Goal: Transaction & Acquisition: Register for event/course

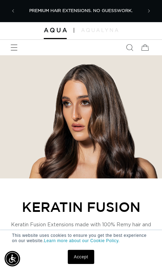
click at [14, 44] on icon "Menu" at bounding box center [14, 47] width 7 height 7
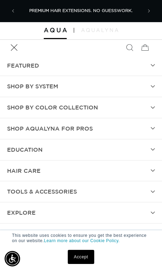
click at [88, 101] on summary "Shop by Color Collection" at bounding box center [81, 107] width 162 height 21
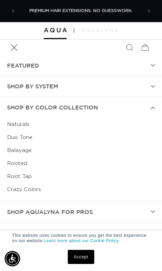
click at [13, 47] on icon "Menu" at bounding box center [14, 47] width 7 height 7
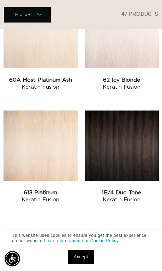
scroll to position [1205, 0]
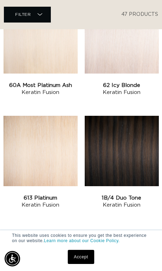
click at [53, 195] on link "613 Platinum Keratin Fusion" at bounding box center [41, 202] width 74 height 14
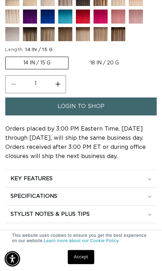
scroll to position [393, 0]
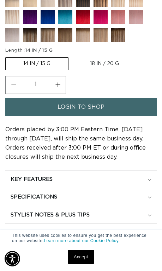
click at [103, 116] on span "login to shop" at bounding box center [80, 107] width 47 height 18
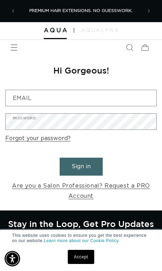
click at [80, 185] on link "Are you a Salon Professional? Request a PRO Account" at bounding box center [80, 191] width 151 height 20
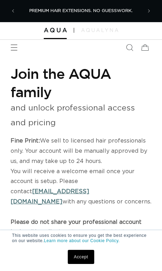
select select "US"
select select "[GEOGRAPHIC_DATA]"
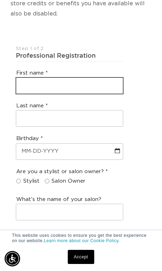
click at [93, 84] on input "text" at bounding box center [69, 86] width 106 height 16
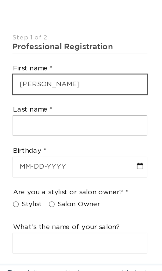
type input "Anna"
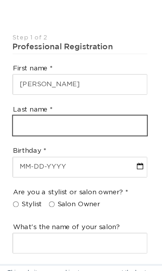
click at [24, 111] on input "text" at bounding box center [69, 119] width 106 height 16
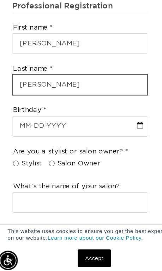
type input "Wegrzyn"
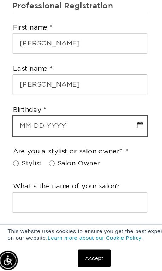
click at [81, 144] on input "text" at bounding box center [69, 152] width 106 height 16
select select "9"
select select "2025"
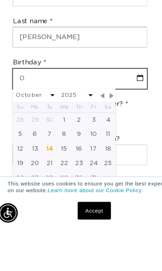
type input "01"
select select "9"
select select "2025"
type input "01-0"
select select "9"
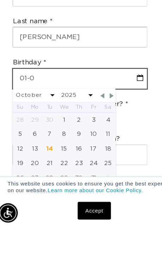
select select "2025"
type input "01-05"
select select "9"
select select "2025"
type input "01-05-1"
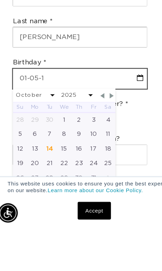
select select "9"
select select "2025"
type input "01-05-19"
select select "9"
select select "2025"
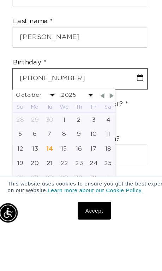
type input "01-05-1989"
select select "1989"
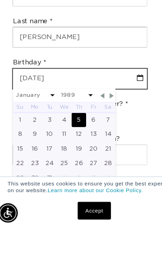
type input "01-05-1989"
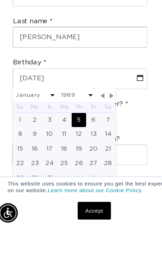
scroll to position [302, 0]
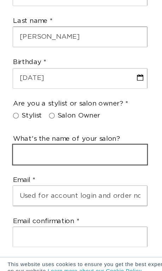
click at [85, 140] on input "text" at bounding box center [69, 148] width 106 height 16
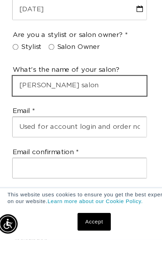
type input "Anna salon"
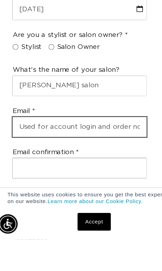
click at [88, 174] on input "email" at bounding box center [69, 182] width 106 height 16
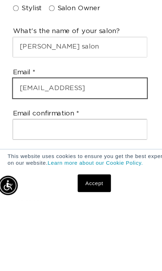
type input "blondiaw@aol.con"
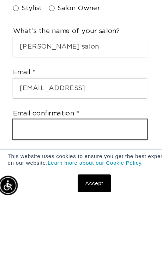
click at [56, 206] on input "email" at bounding box center [69, 214] width 106 height 16
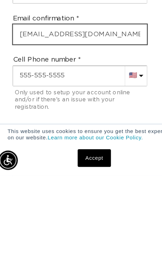
scroll to position [359, 0]
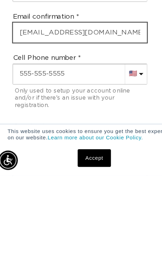
type input "blondiaw@aol.com"
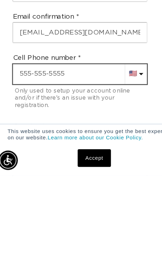
click at [69, 170] on div "Cell Phone number AC (+247) Afghanistan (+93) 🇦🇫 Albania (+355) 🇦🇱 Algeria (+21…" at bounding box center [69, 197] width 112 height 55
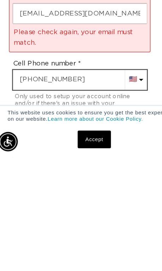
type input "+1 224 730 3029"
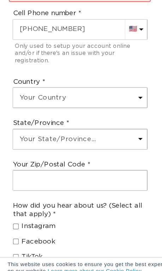
scroll to position [531, 0]
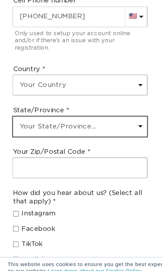
click at [105, 118] on select "Your State/Province... Alabama Alaska American Samoa Arizona Arkansas Californi…" at bounding box center [69, 126] width 106 height 16
click at [109, 118] on select "Your State/Province... Alabama Alaska American Samoa Arizona Arkansas Californi…" at bounding box center [69, 126] width 106 height 16
select select "Illinois"
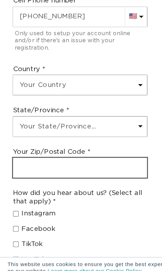
click at [96, 151] on input "text" at bounding box center [69, 159] width 106 height 16
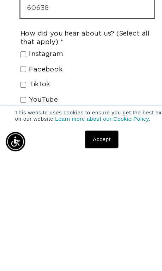
scroll to position [539, 0]
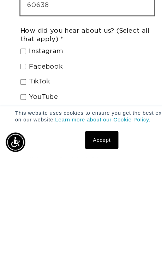
type input "60638"
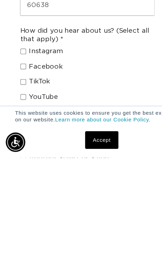
click at [19, 196] on input "Facebook" at bounding box center [18, 198] width 5 height 5
checkbox input "true"
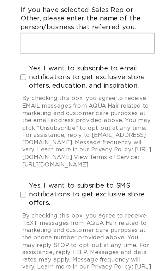
scroll to position [865, 0]
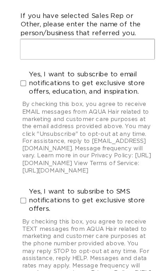
click at [23, 56] on span "Yes, I want to subscribe to email notifications to get exclusive store offers, …" at bounding box center [72, 66] width 99 height 21
click at [21, 64] on input "Yes, I want to subscribe to email notifications to get exclusive store offers, …" at bounding box center [18, 66] width 5 height 5
checkbox input "true"
click at [19, 157] on input "Yes, I want to subsribe to SMS notifications to get exclusive store offers." at bounding box center [18, 159] width 5 height 5
click at [23, 157] on span "Yes, I want to subsribe to SMS notifications to get exclusive store offers." at bounding box center [72, 159] width 99 height 21
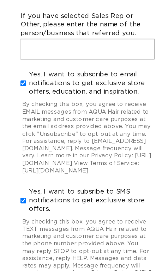
click at [21, 157] on input "Yes, I want to subsribe to SMS notifications to get exclusive store offers." at bounding box center [18, 159] width 5 height 5
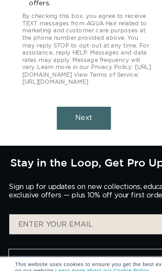
scroll to position [1003, 0]
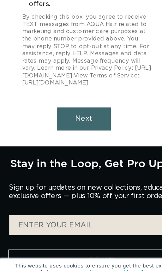
click at [73, 116] on span "Next" at bounding box center [67, 119] width 14 height 6
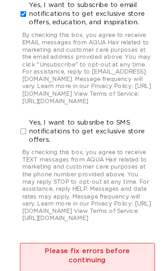
scroll to position [931, 0]
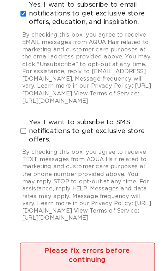
click at [17, 102] on input "Yes, I want to subsribe to SMS notifications to get exclusive store offers." at bounding box center [18, 104] width 5 height 5
checkbox input "true"
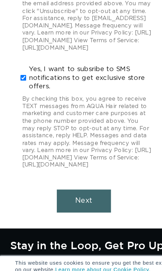
scroll to position [949, 0]
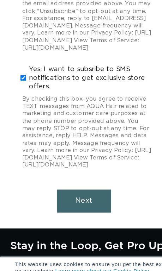
click at [70, 182] on span "Next" at bounding box center [67, 185] width 14 height 6
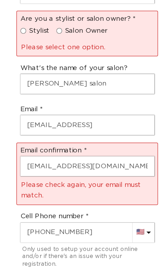
scroll to position [395, 0]
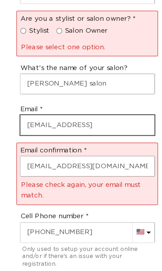
click at [81, 95] on input "blondiaw@aol.con" at bounding box center [69, 100] width 106 height 16
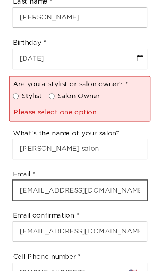
scroll to position [343, 0]
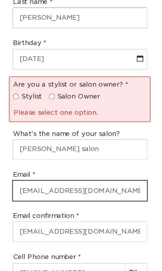
type input "blondiaw@aol.com"
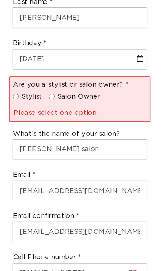
click at [16, 65] on legend "Are you a stylist or salon owner?" at bounding box center [61, 67] width 91 height 7
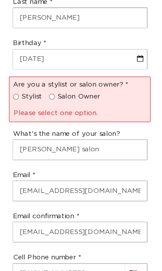
click at [16, 75] on input "Stylist" at bounding box center [18, 77] width 5 height 5
radio input "true"
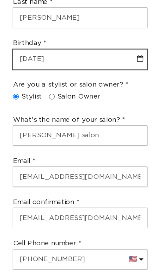
click at [74, 44] on input "01-05-1989" at bounding box center [69, 47] width 106 height 16
select select "1989"
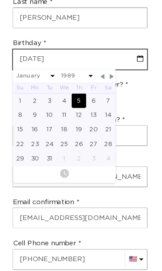
scroll to position [323, 0]
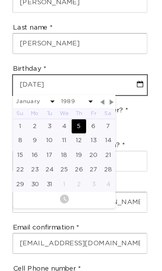
type input "01-05-198"
select select "1989"
type input "01-05-1980"
select select "1980"
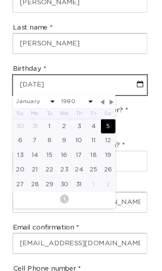
type input "01-05-1980"
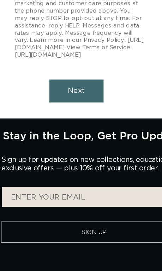
scroll to position [1016, 0]
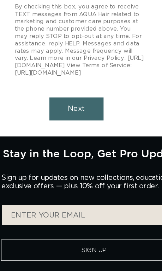
click at [64, 89] on span "Next" at bounding box center [67, 86] width 14 height 6
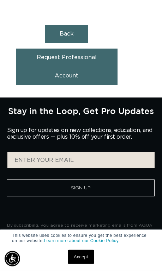
scroll to position [638, 0]
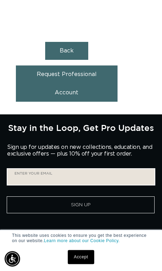
click at [99, 176] on input "Enter your email" at bounding box center [80, 177] width 147 height 16
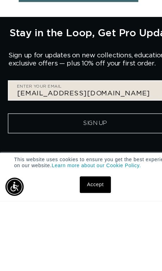
type input "blondiaw@aol.com"
click at [80, 196] on button "Sign Up" at bounding box center [81, 204] width 148 height 17
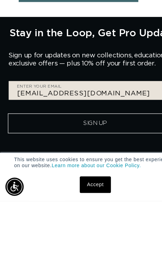
scroll to position [697, 0]
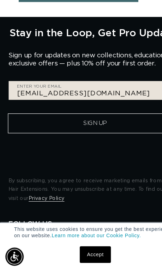
click at [95, 137] on button "Sign Up" at bounding box center [81, 145] width 148 height 17
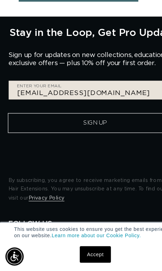
click at [94, 137] on button "Sign Up" at bounding box center [81, 145] width 148 height 17
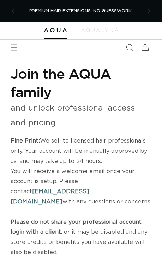
select select "US"
select select "[GEOGRAPHIC_DATA]"
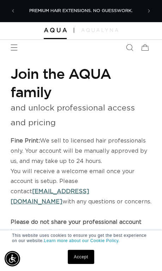
click at [10, 51] on span "Menu" at bounding box center [13, 47] width 15 height 15
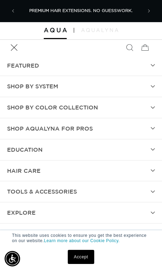
click at [95, 105] on span "Shop by Color Collection" at bounding box center [52, 107] width 91 height 10
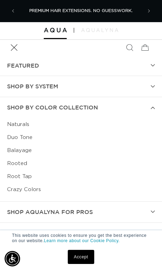
click at [147, 94] on summary "SHOP BY SYSTEM" at bounding box center [81, 86] width 162 height 21
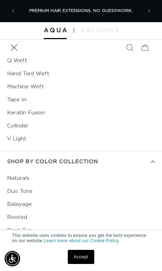
scroll to position [38, 0]
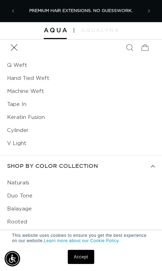
click at [43, 117] on link "Keratin Fusion" at bounding box center [81, 117] width 148 height 13
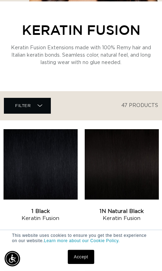
scroll to position [269, 0]
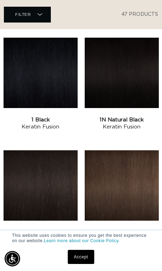
click at [126, 229] on link "2 Dark Brown Keratin Fusion" at bounding box center [122, 236] width 74 height 14
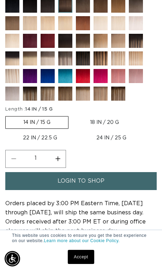
scroll to position [334, 0]
click at [88, 190] on span "login to shop" at bounding box center [80, 181] width 47 height 18
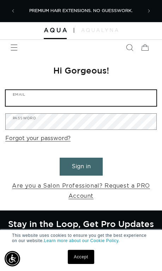
click at [103, 98] on input "Email" at bounding box center [81, 98] width 150 height 16
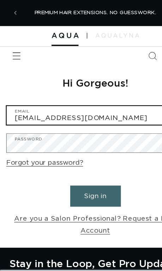
type input "blondiaw@aol.com"
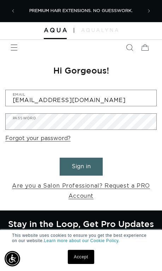
click at [96, 187] on link "Are you a Salon Professional? Request a PRO Account" at bounding box center [80, 191] width 151 height 20
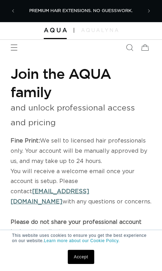
select select "US"
select select "[GEOGRAPHIC_DATA]"
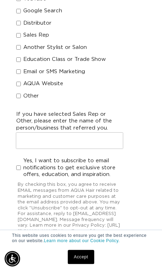
scroll to position [745, 0]
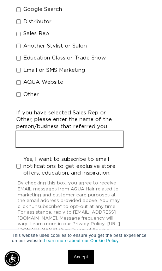
click at [102, 131] on input "text" at bounding box center [69, 139] width 106 height 16
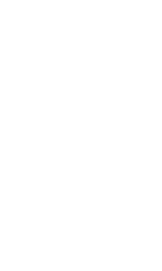
scroll to position [1384, 0]
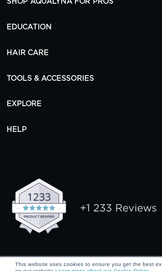
click at [83, 250] on link "Accept" at bounding box center [81, 257] width 26 height 14
